Goal: Task Accomplishment & Management: Use online tool/utility

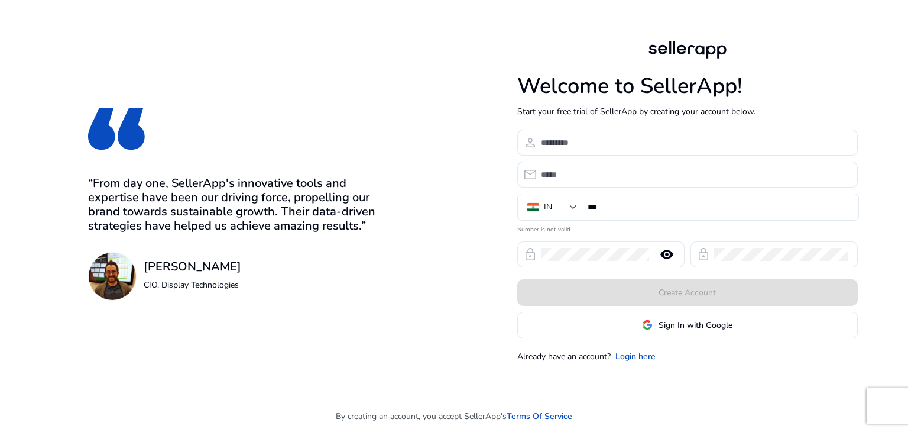
click at [689, 322] on span "Sign In with Google" at bounding box center [696, 325] width 74 height 12
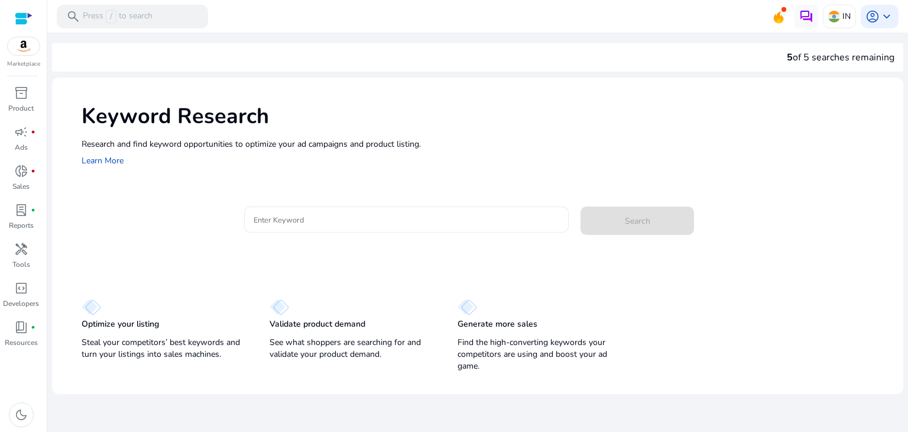
click at [329, 222] on input "Enter Keyword" at bounding box center [407, 219] width 306 height 13
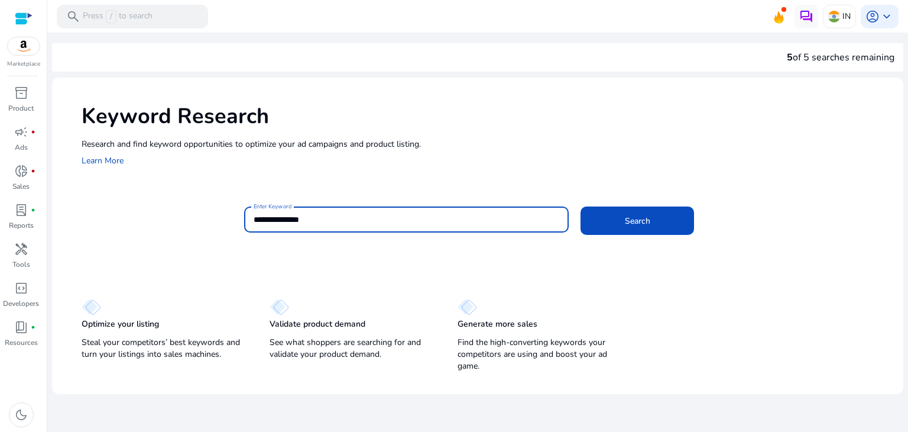
type input "**********"
click at [581, 206] on button "Search" at bounding box center [638, 220] width 114 height 28
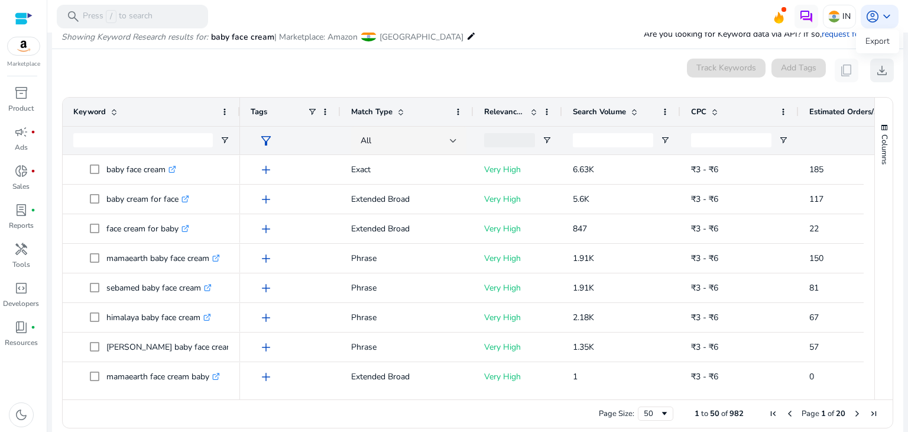
click at [881, 69] on span "download" at bounding box center [882, 70] width 14 height 14
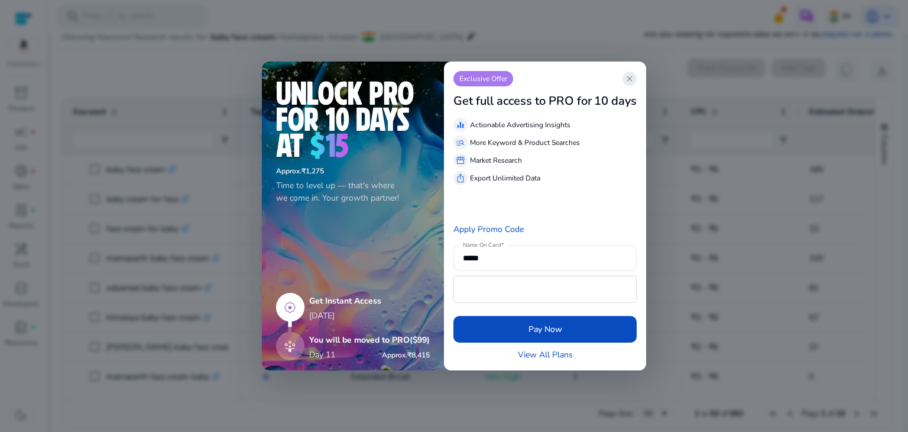
click at [634, 83] on span "close" at bounding box center [629, 78] width 9 height 9
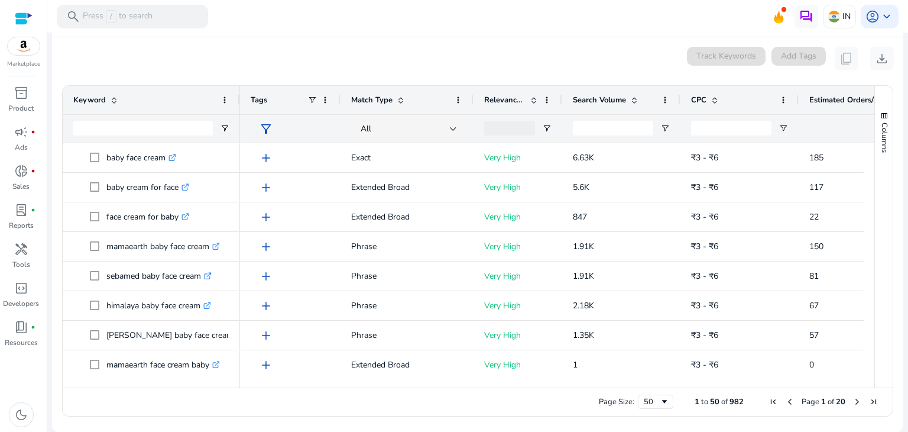
click at [533, 402] on div "Page Size: 50 1 to 50 of 982 Page 1 of 20" at bounding box center [478, 401] width 830 height 28
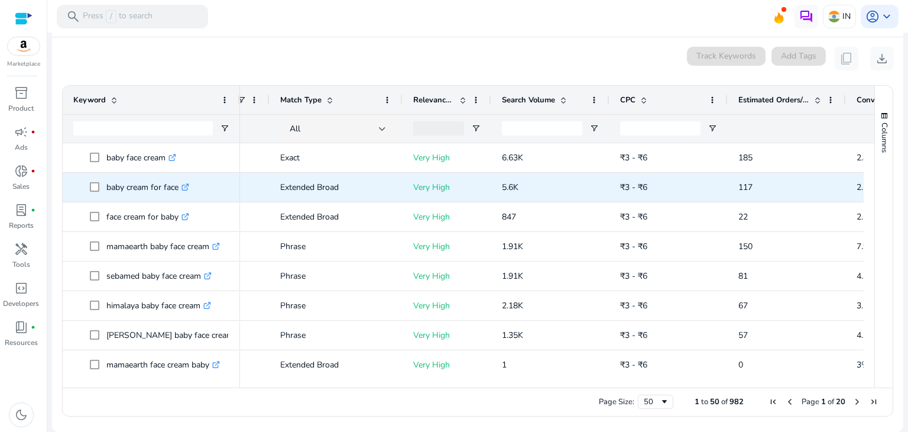
scroll to position [0, 85]
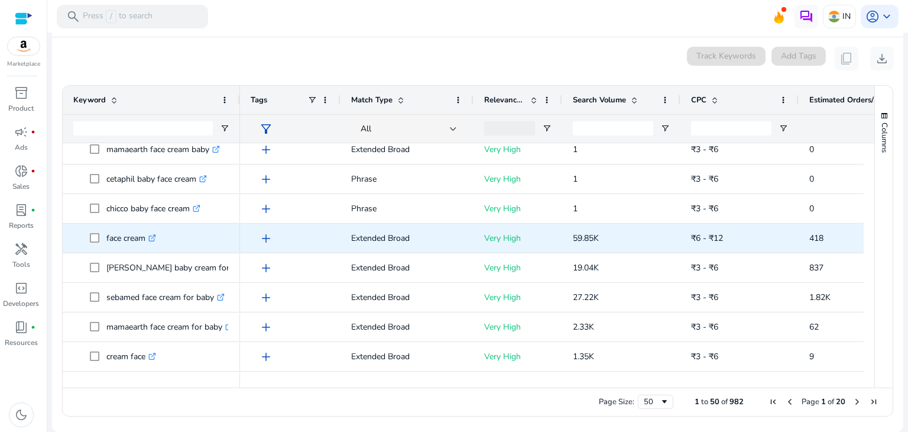
click at [615, 239] on p "59.85K" at bounding box center [621, 238] width 97 height 24
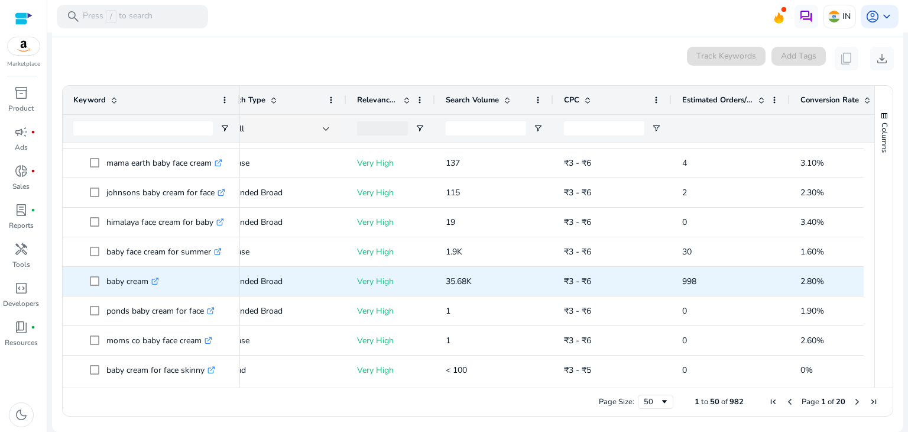
scroll to position [0, 127]
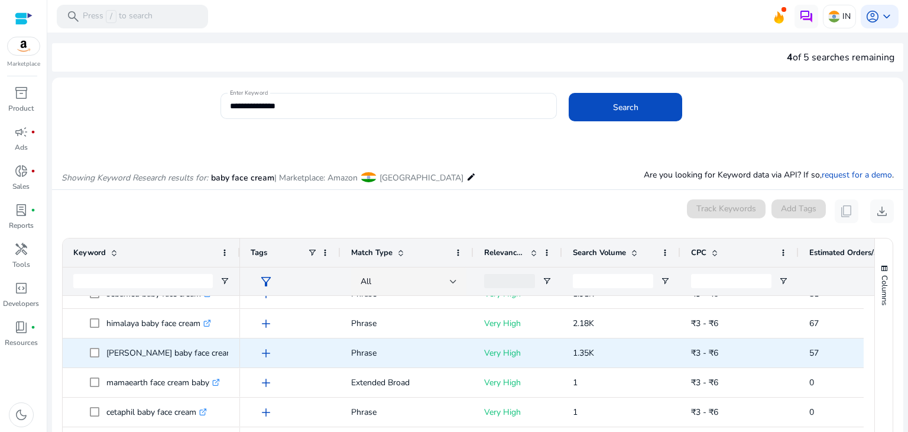
scroll to position [135, 0]
